Goal: Information Seeking & Learning: Understand process/instructions

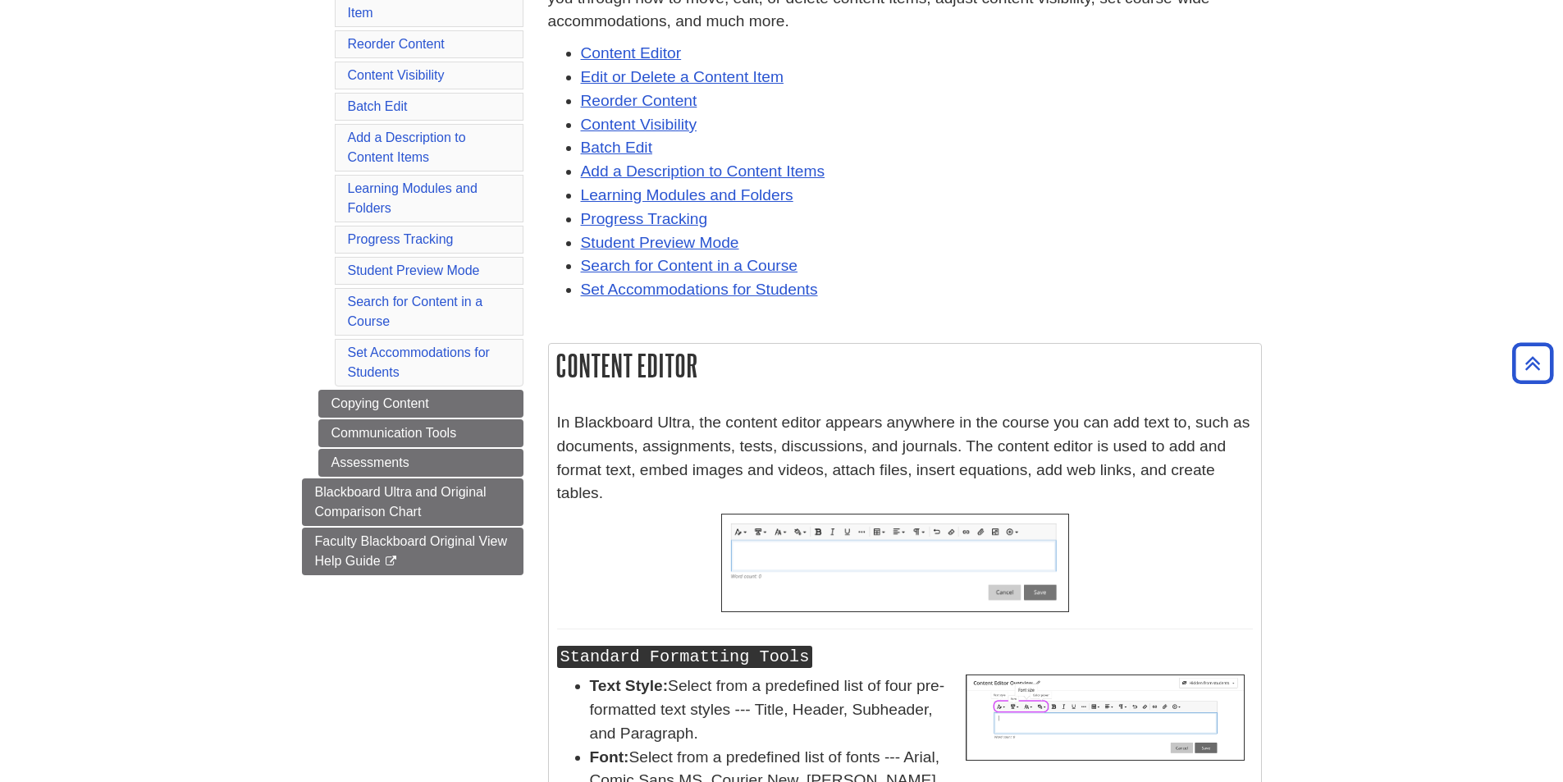
scroll to position [317, 0]
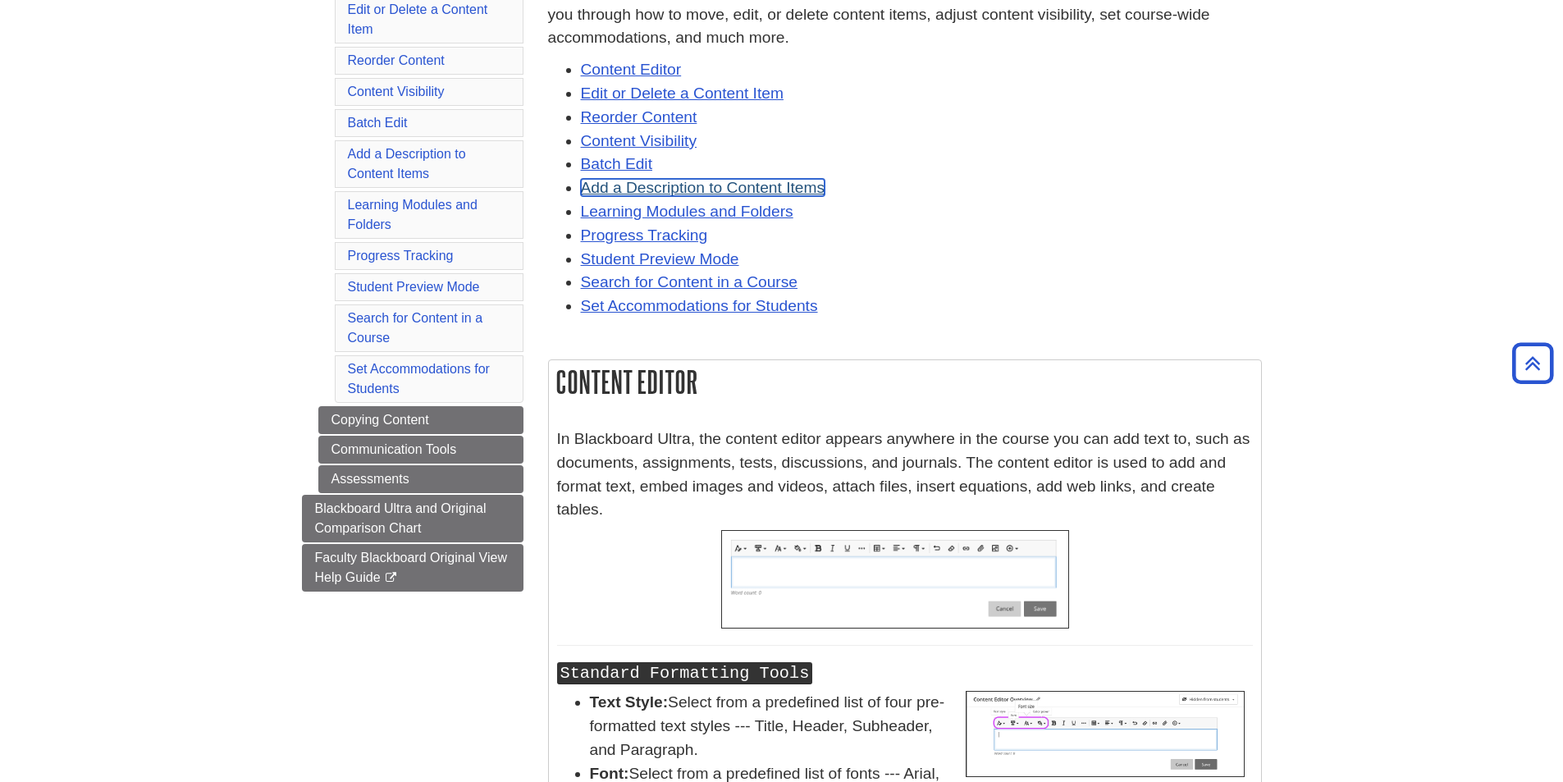
click at [782, 185] on link "Add a Description to Content Items" at bounding box center [703, 187] width 244 height 17
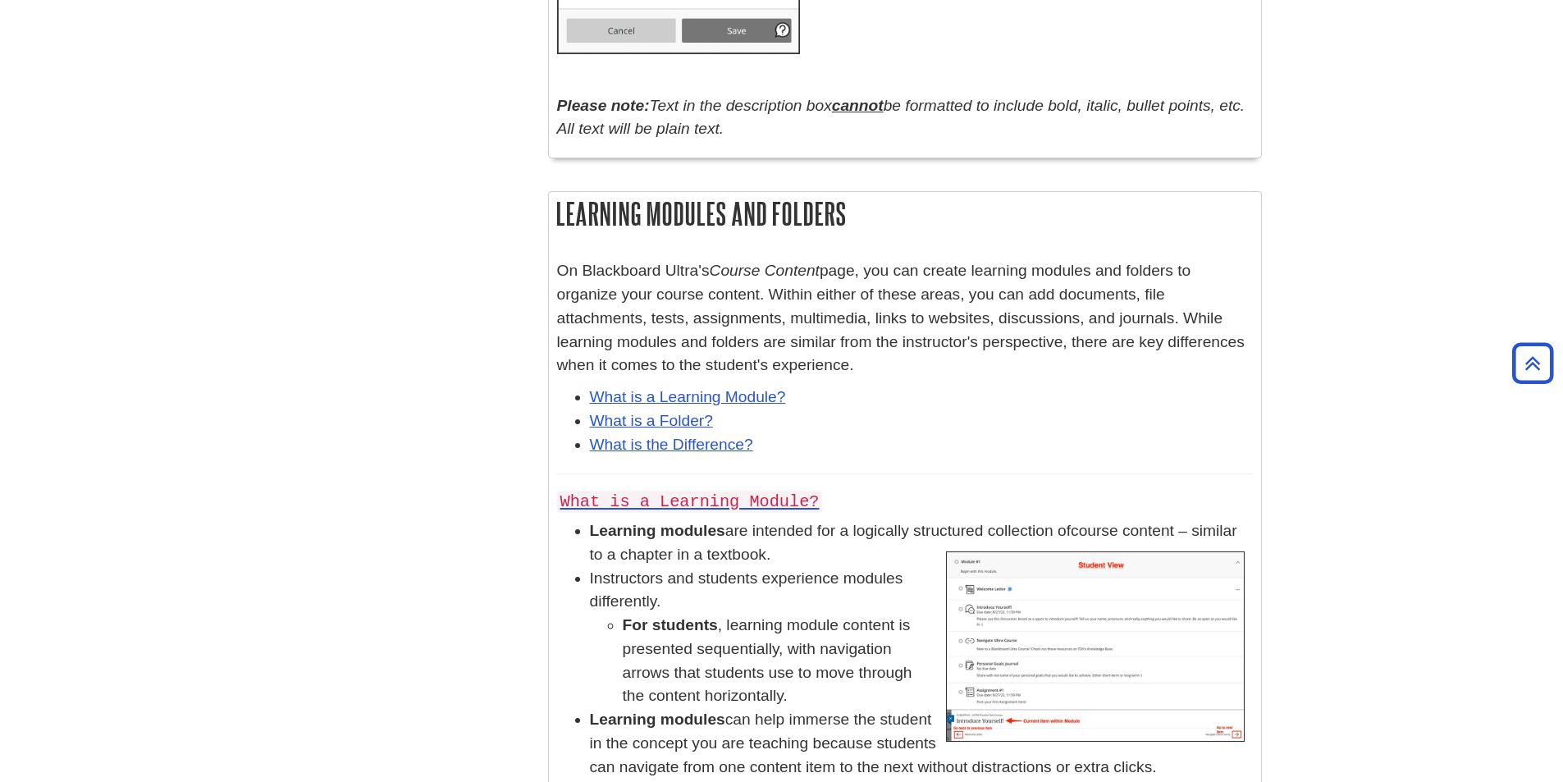
scroll to position [15387, 0]
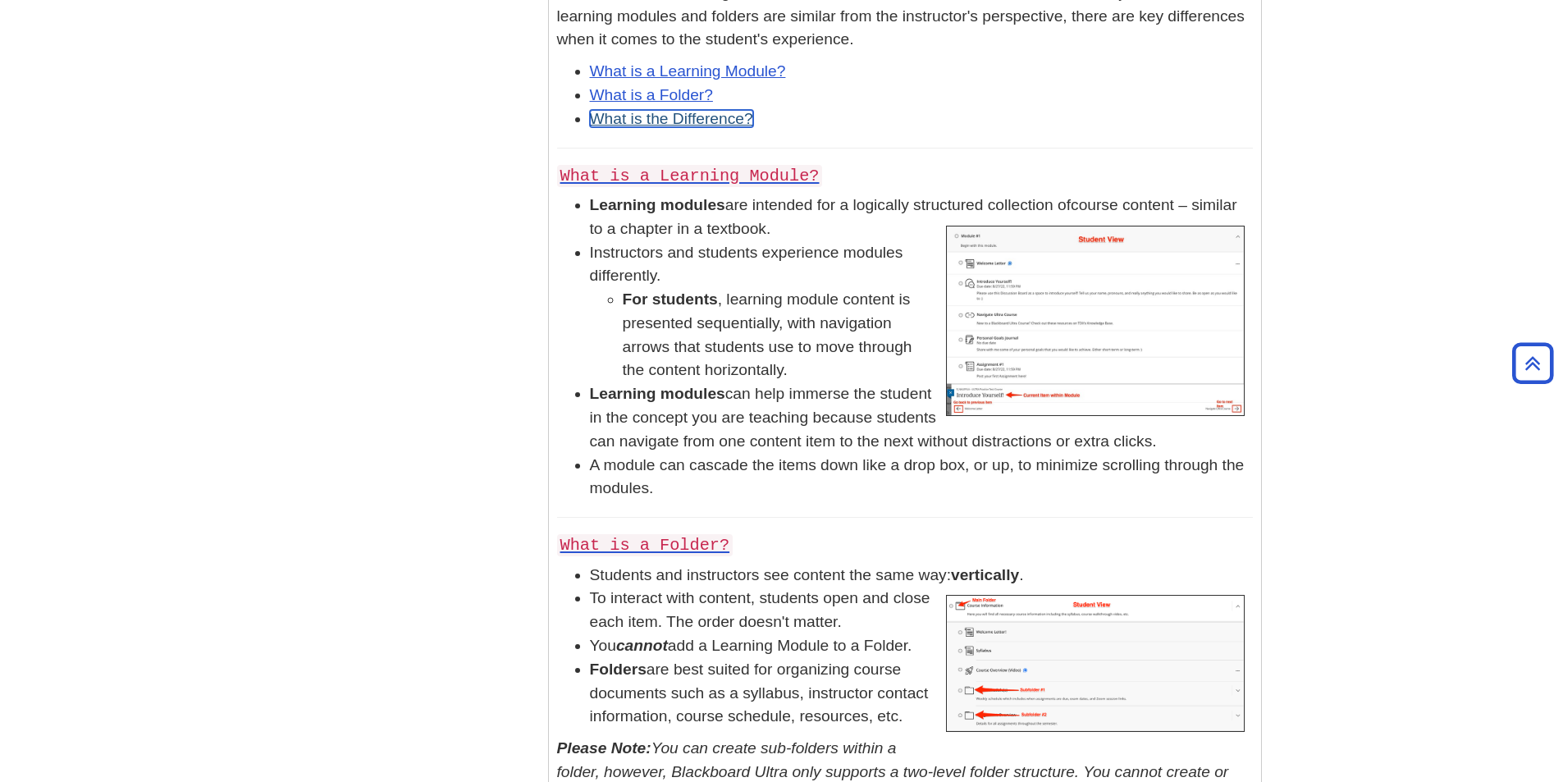
click at [686, 127] on link "What is the Difference?" at bounding box center [671, 118] width 163 height 17
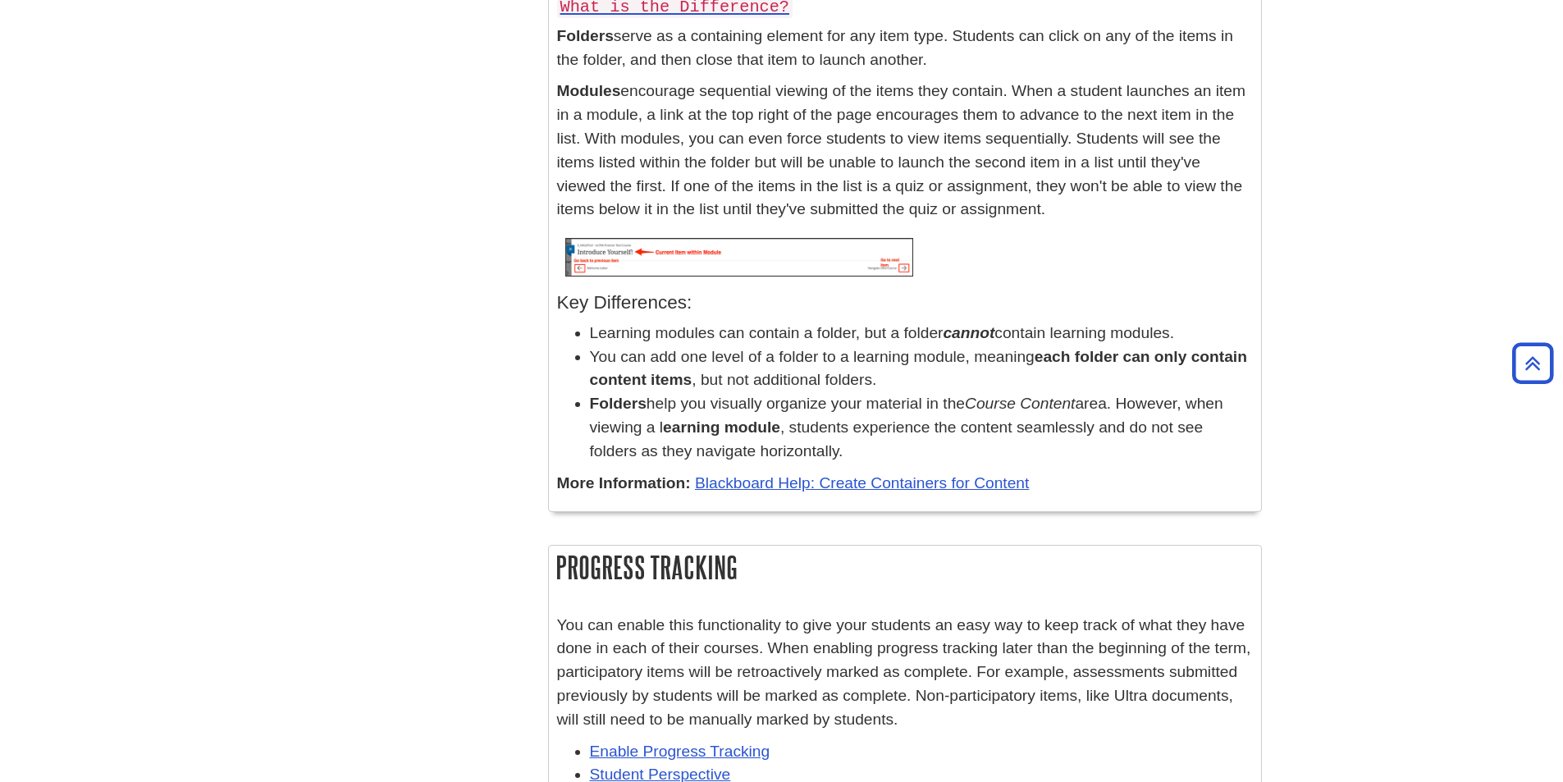
scroll to position [16180, 0]
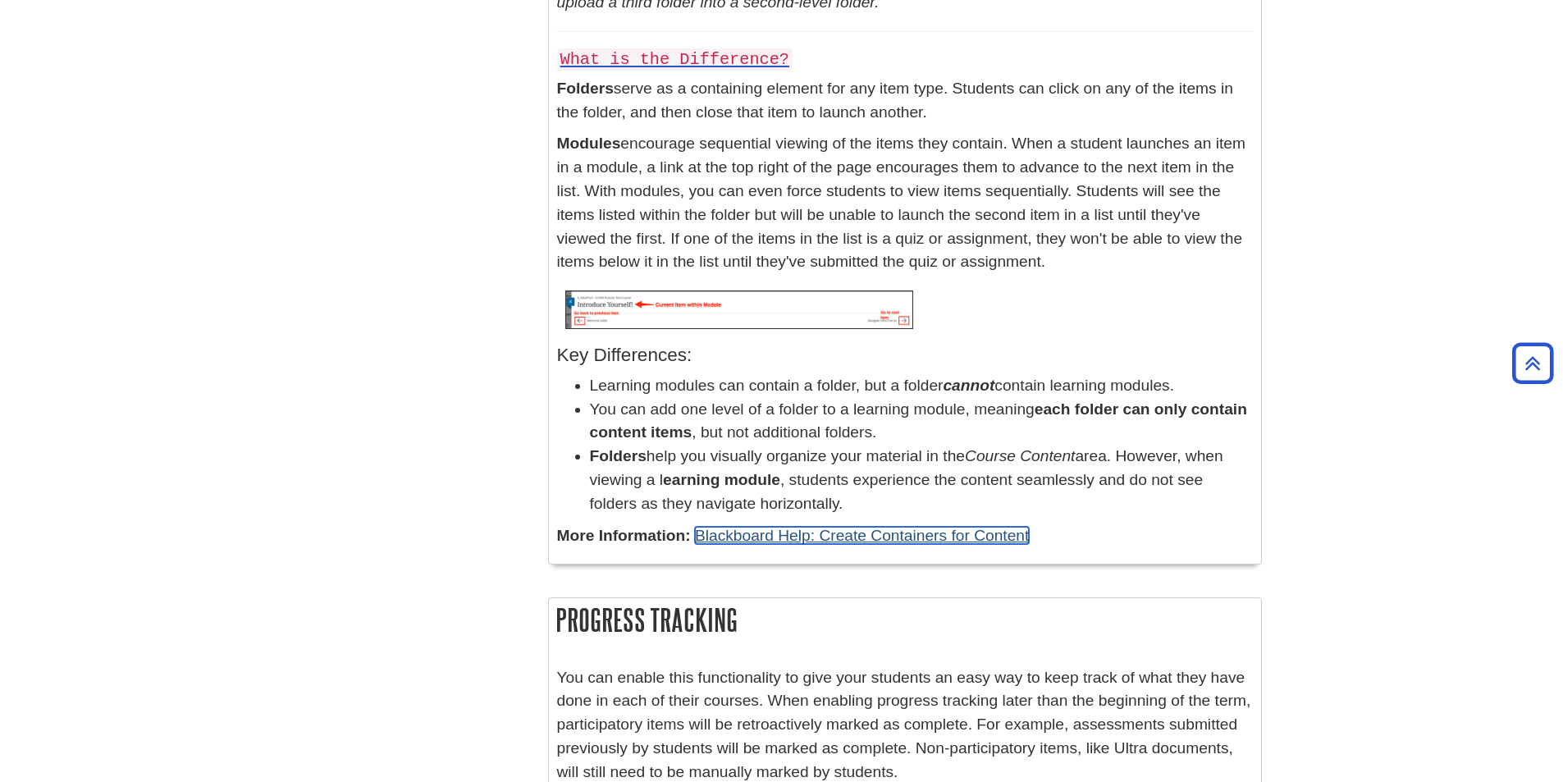
click at [957, 544] on link "Blackboard Help: Create Containers for Content" at bounding box center [862, 535] width 334 height 17
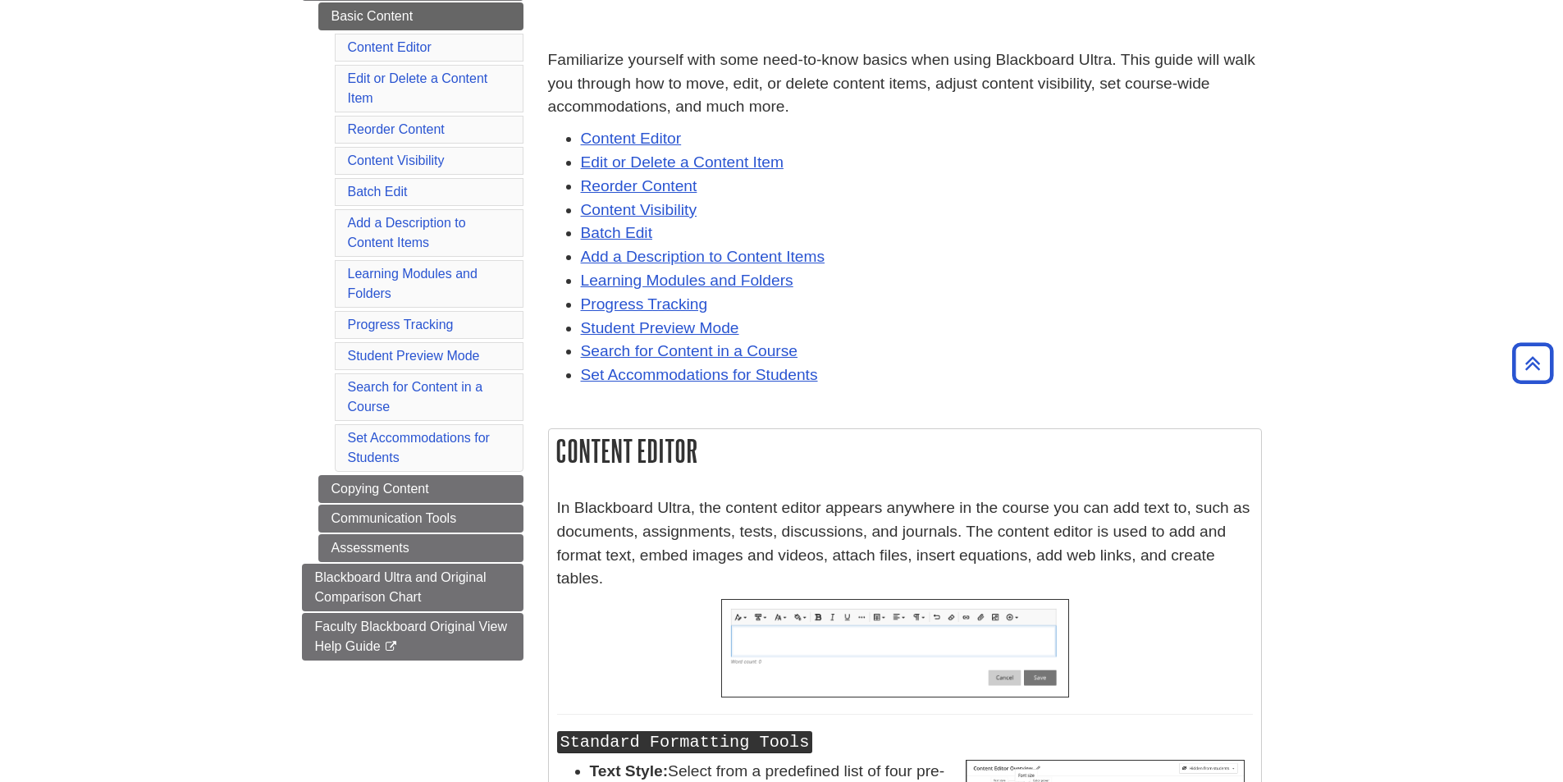
scroll to position [230, 0]
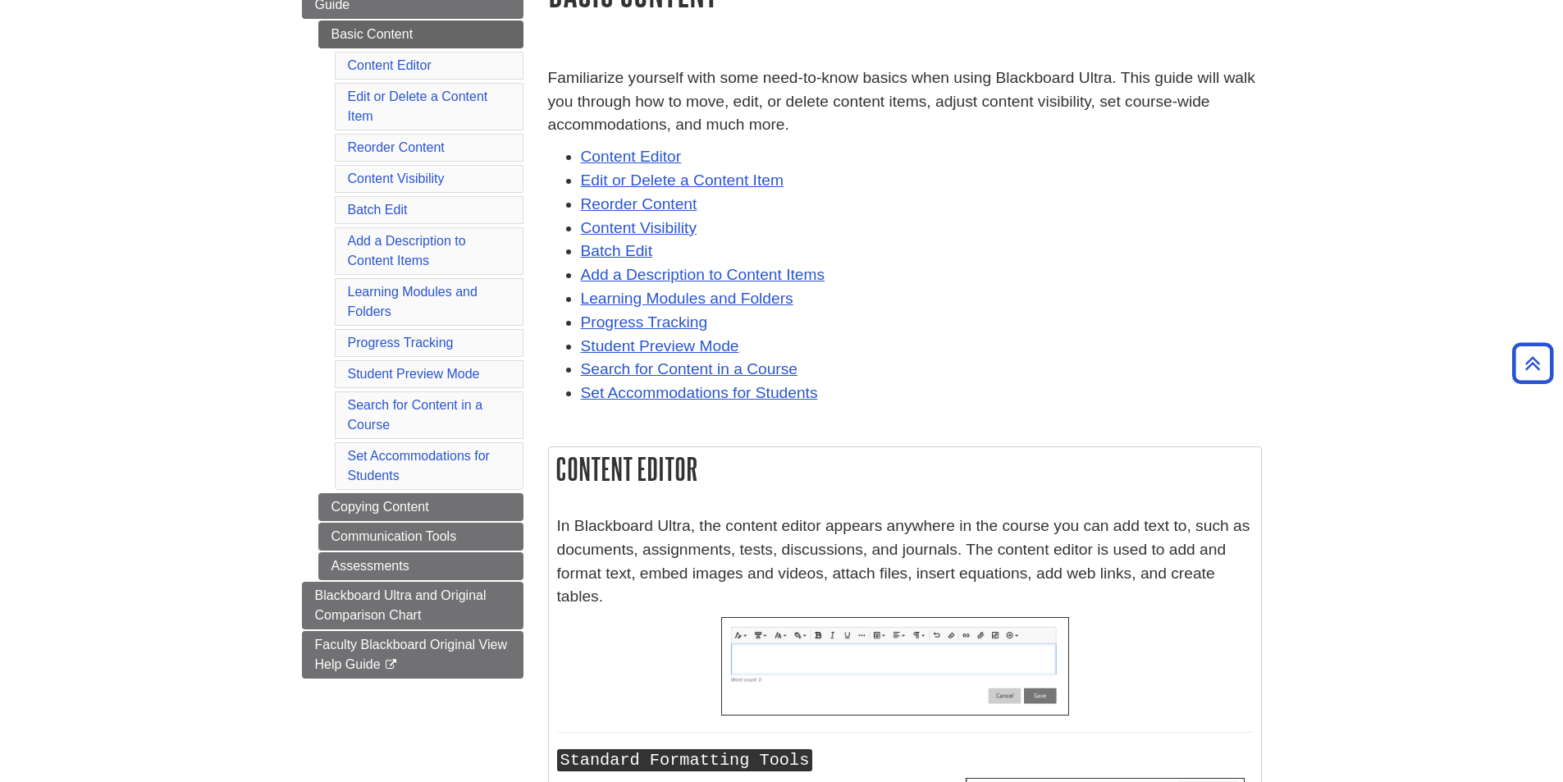
click at [627, 147] on li "Content Editor" at bounding box center [921, 157] width 681 height 24
click at [629, 153] on link "Content Editor" at bounding box center [631, 156] width 101 height 17
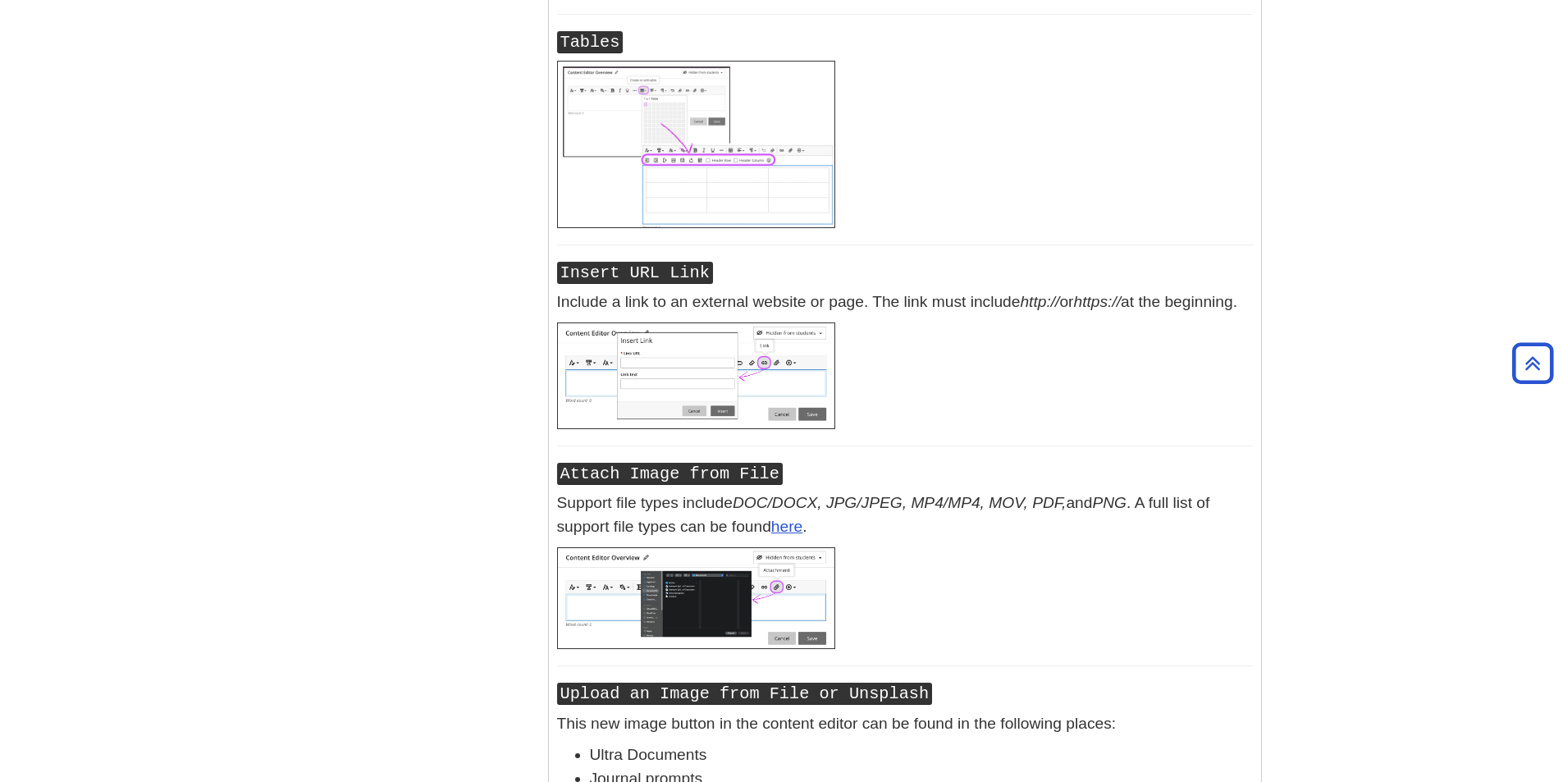
scroll to position [1825, 0]
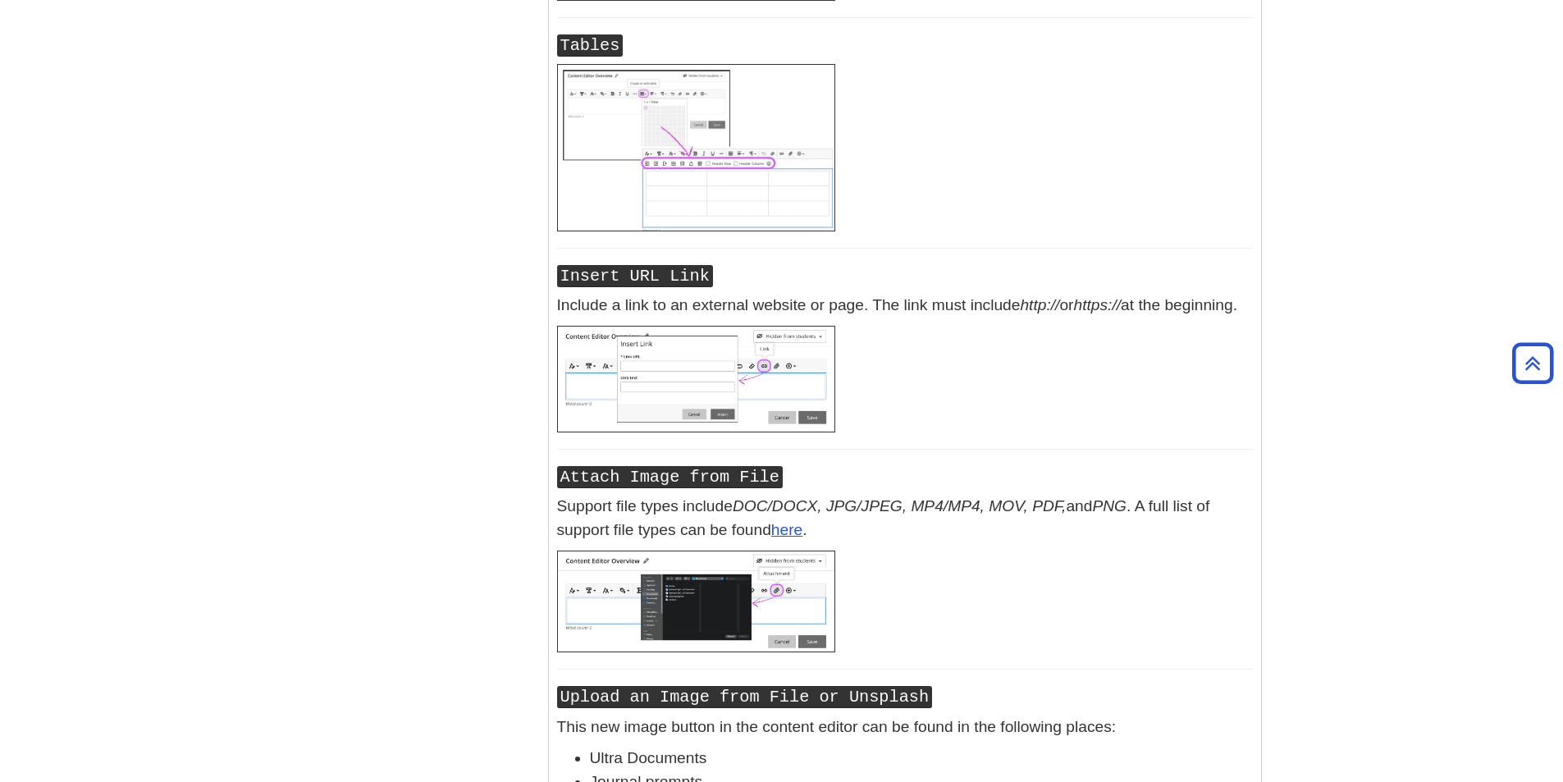
drag, startPoint x: 558, startPoint y: 183, endPoint x: 837, endPoint y: 671, distance: 562.1
copy div "Loremip Dolors Am Consectetu Adipi, eli seddoei tempor incidid utlabore et dol …"
